Goal: Information Seeking & Learning: Check status

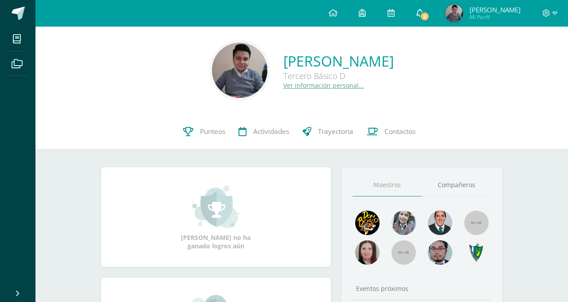
click at [432, 12] on link "5" at bounding box center [420, 13] width 28 height 27
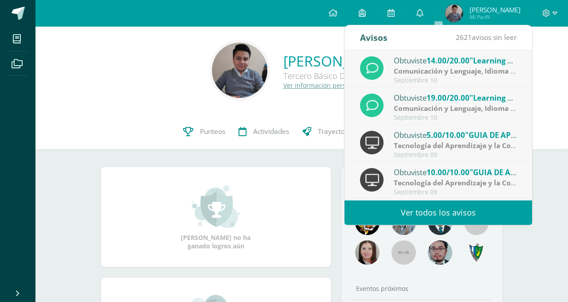
click at [427, 213] on link "Ver todos los avisos" at bounding box center [437, 212] width 187 height 24
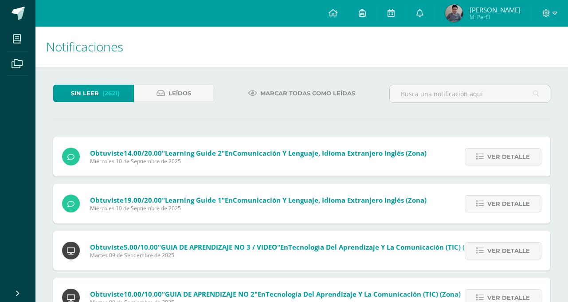
drag, startPoint x: 122, startPoint y: 154, endPoint x: 162, endPoint y: 156, distance: 40.0
click at [162, 156] on span "Obtuviste 14.00/20.00 "Learning Guide 2" en Comunicación y Lenguaje, Idioma Ext…" at bounding box center [258, 152] width 336 height 9
click at [166, 169] on div "Obtuviste 14.00/20.00 "Learning Guide 2" en Comunicación y Lenguaje, Idioma Ext…" at bounding box center [244, 157] width 382 height 40
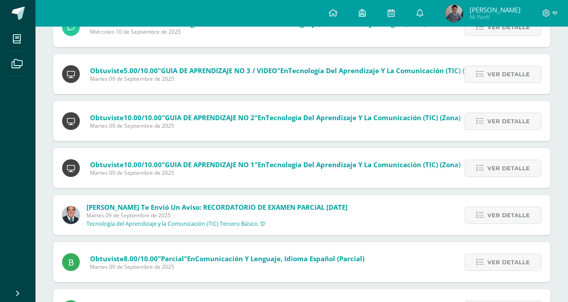
scroll to position [177, 0]
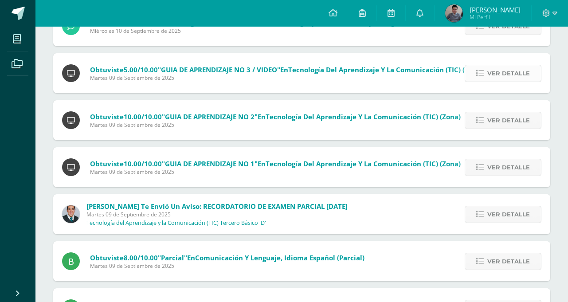
click at [496, 73] on span "Ver detalle" at bounding box center [508, 73] width 43 height 16
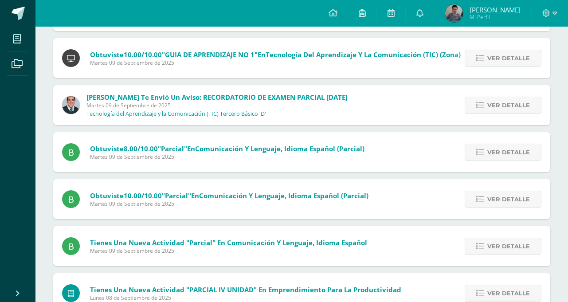
scroll to position [374, 0]
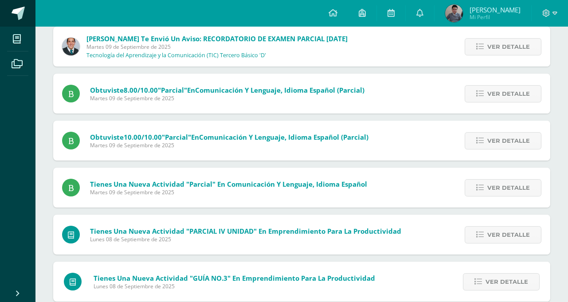
click at [22, 18] on span at bounding box center [18, 13] width 13 height 13
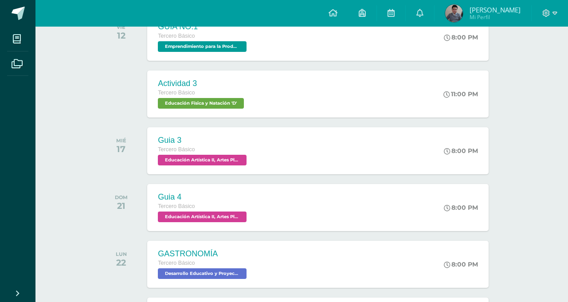
scroll to position [399, 0]
